Goal: Task Accomplishment & Management: Manage account settings

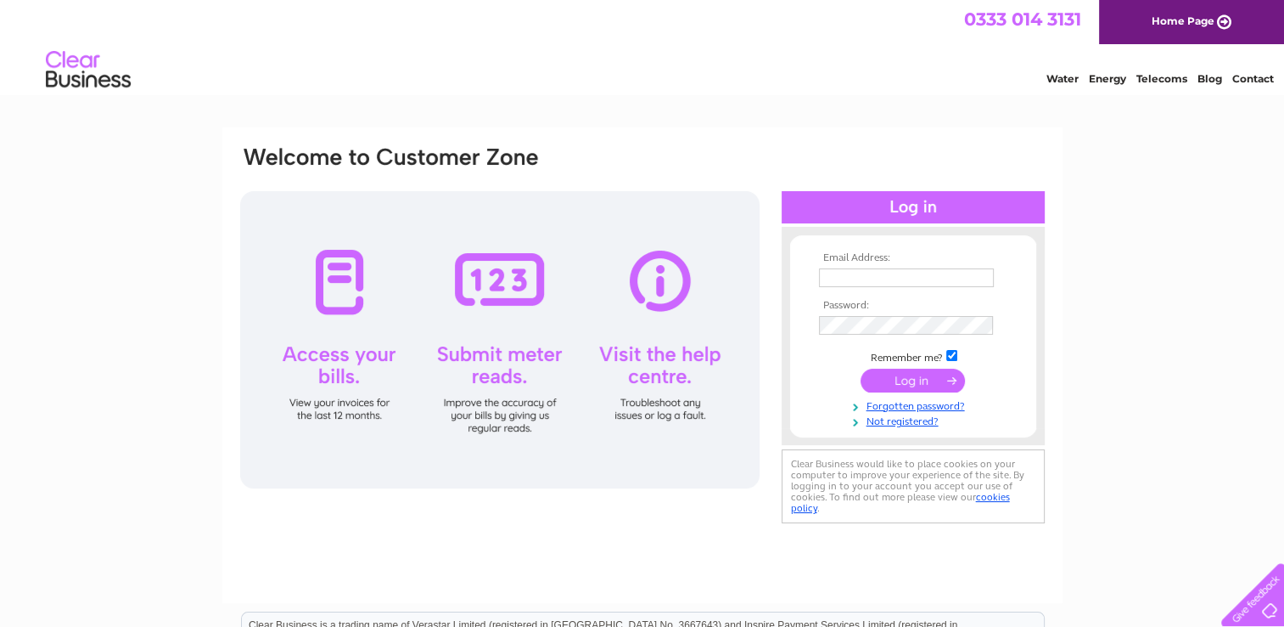
type input "[EMAIL_ADDRESS][DOMAIN_NAME]"
click at [913, 379] on input "submit" at bounding box center [913, 380] width 104 height 24
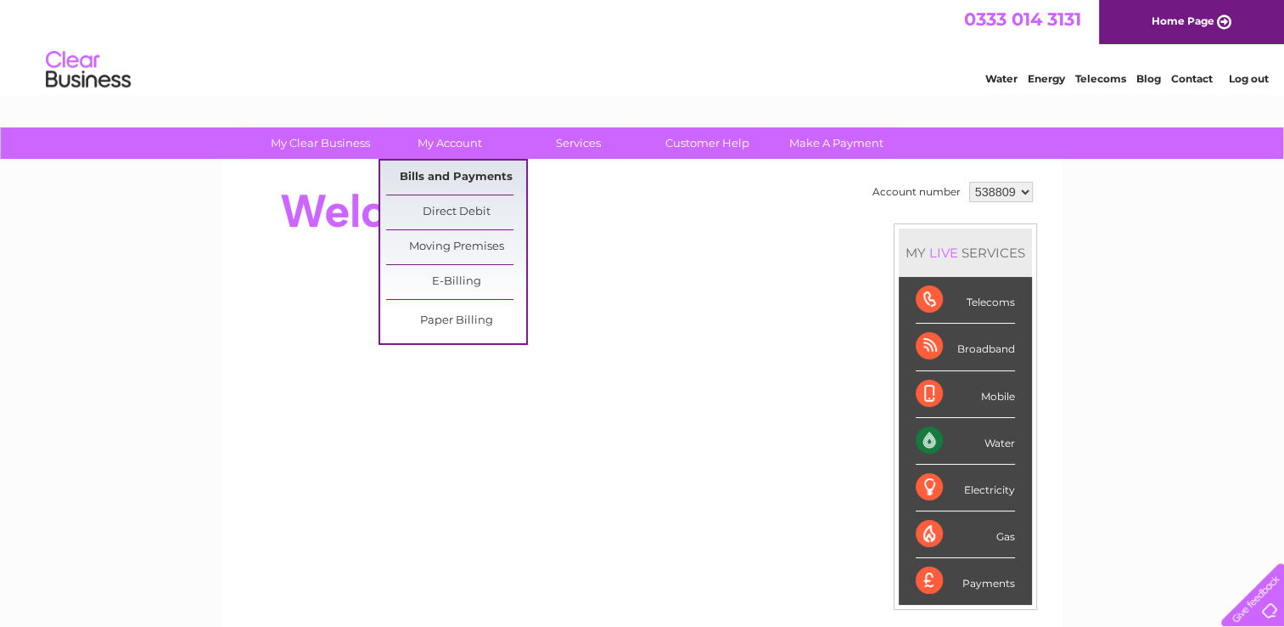
click at [433, 175] on link "Bills and Payments" at bounding box center [456, 177] width 140 height 34
click at [434, 175] on link "Bills and Payments" at bounding box center [456, 177] width 140 height 34
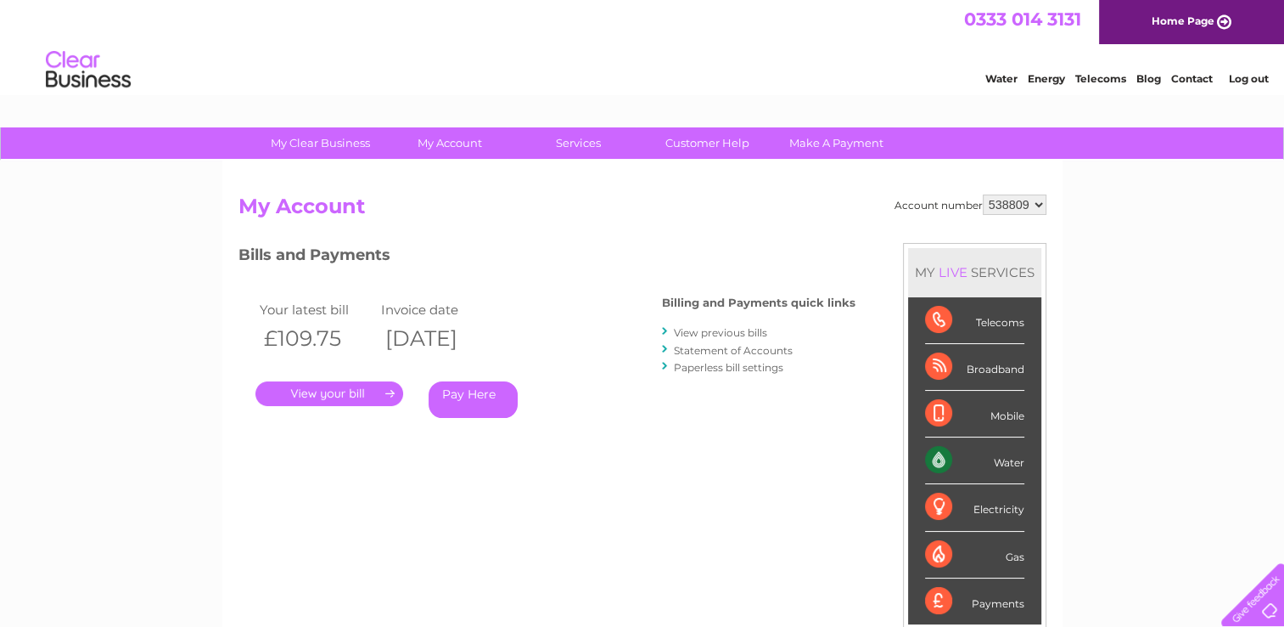
click at [340, 391] on link "." at bounding box center [330, 393] width 148 height 25
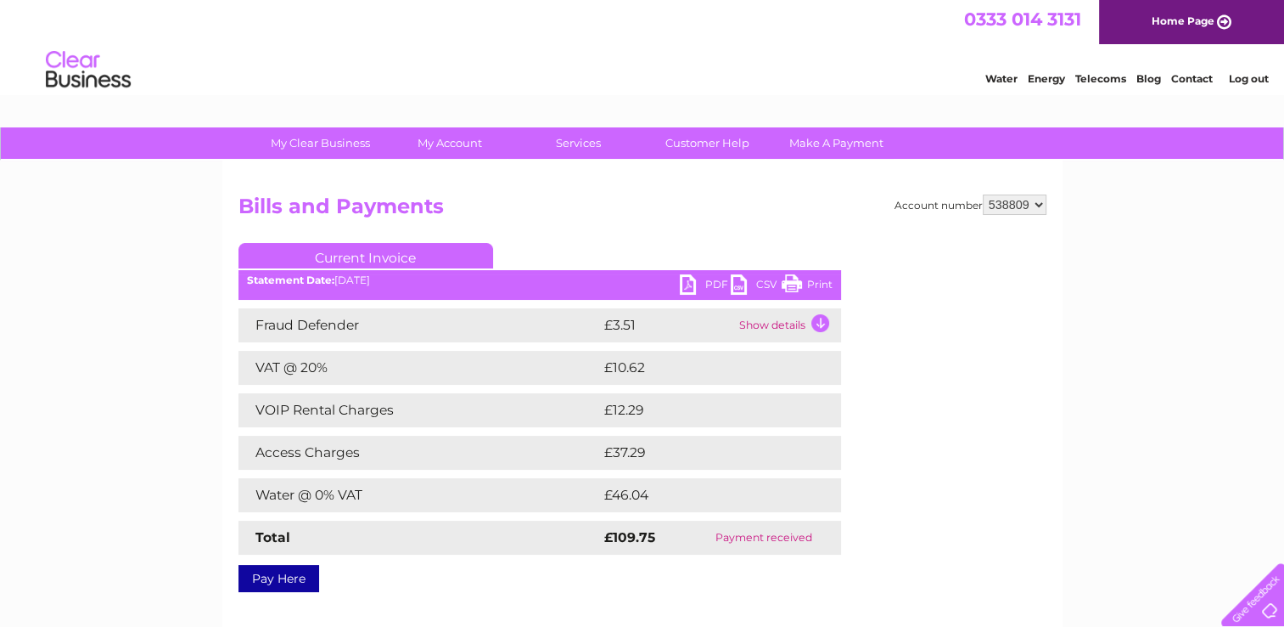
click at [791, 282] on link "Print" at bounding box center [807, 286] width 51 height 25
